Goal: Navigation & Orientation: Find specific page/section

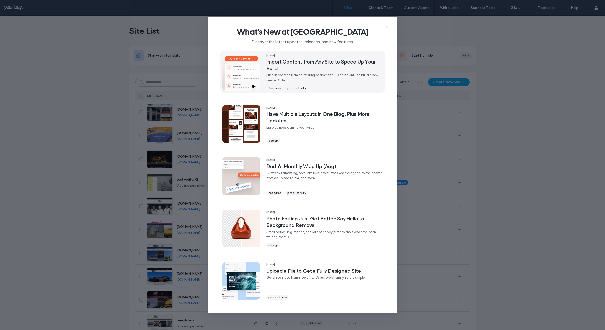
click at [293, 66] on span "Import Content from Any Site to Speed Up Your Build" at bounding box center [324, 64] width 116 height 13
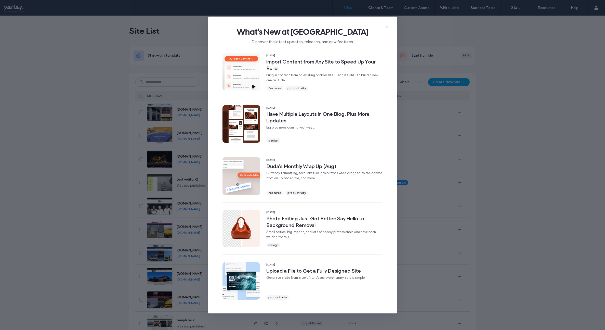
click at [386, 28] on icon at bounding box center [386, 27] width 4 height 4
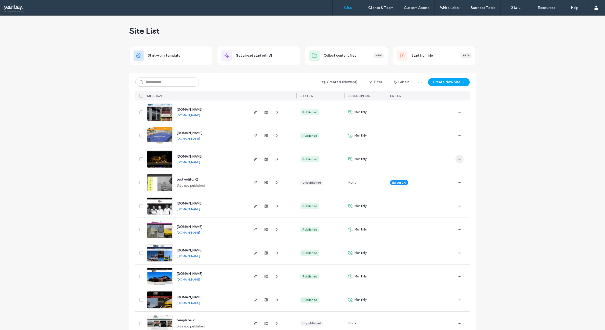
click at [457, 159] on icon "button" at bounding box center [459, 159] width 4 height 4
click at [438, 220] on span "Site Dashboard" at bounding box center [438, 220] width 24 height 5
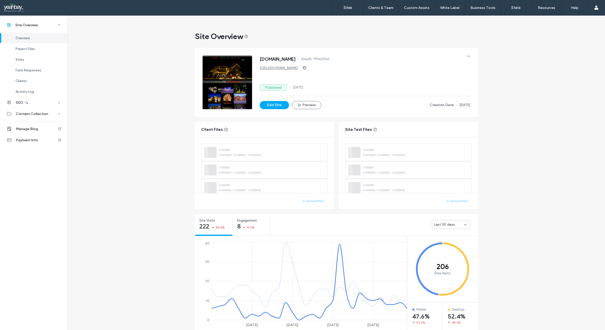
scroll to position [25, 0]
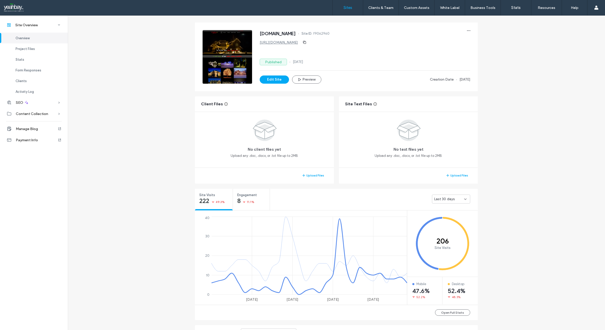
click at [347, 9] on label "Sites" at bounding box center [347, 7] width 9 height 5
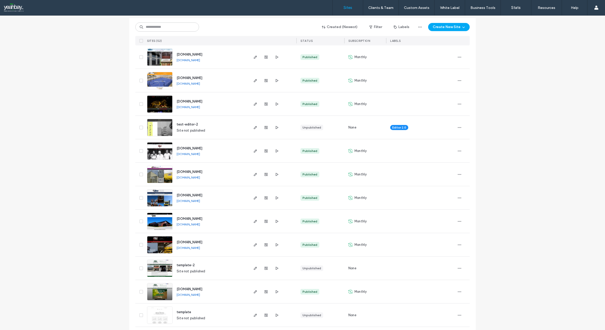
scroll to position [51, 0]
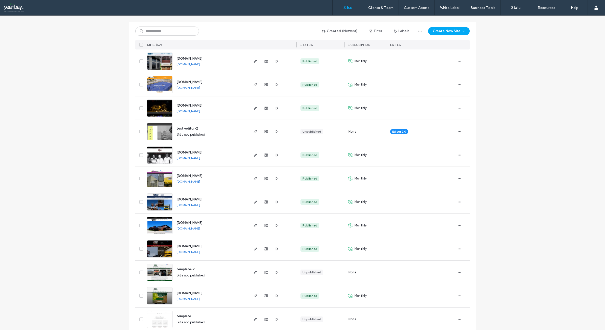
click at [189, 198] on span "[DOMAIN_NAME]" at bounding box center [190, 199] width 26 height 4
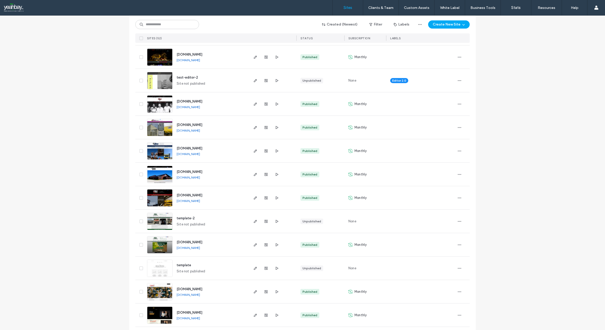
click at [190, 195] on span "www.hawleywood.com" at bounding box center [190, 195] width 26 height 4
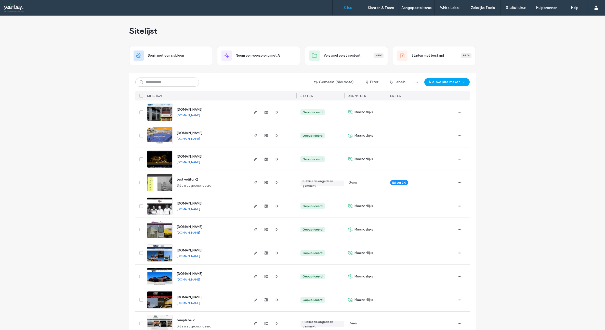
click at [193, 109] on span "[DOMAIN_NAME]" at bounding box center [190, 109] width 26 height 4
